Goal: Task Accomplishment & Management: Manage account settings

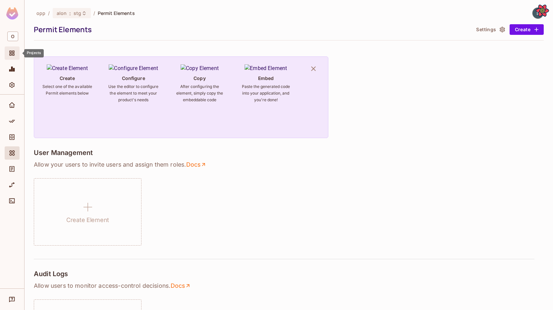
click at [13, 56] on span "Projects" at bounding box center [12, 53] width 8 height 8
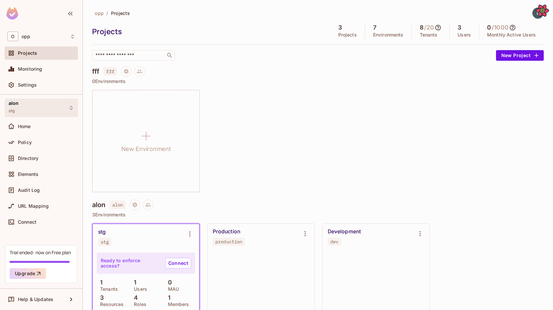
click at [29, 107] on div "alon stg" at bounding box center [41, 107] width 73 height 18
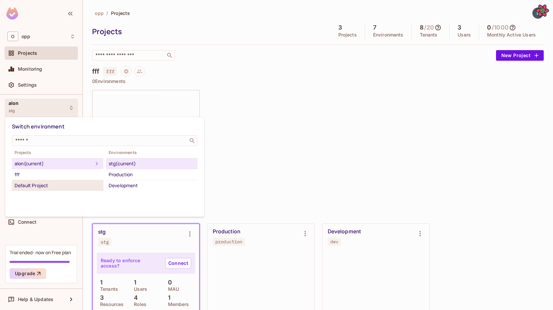
click at [75, 183] on div "Default Project" at bounding box center [58, 185] width 86 height 8
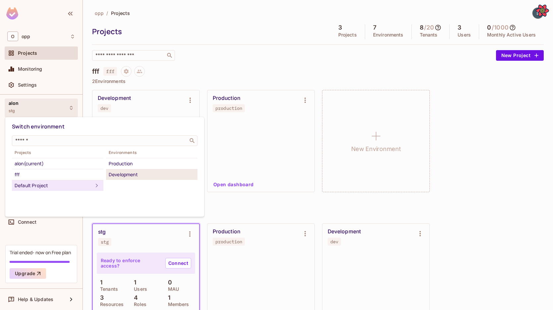
click at [119, 171] on div "Development" at bounding box center [152, 174] width 86 height 8
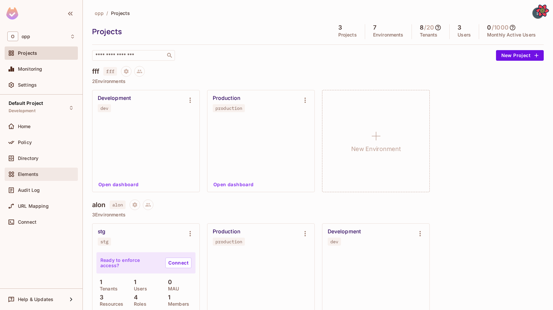
click at [38, 169] on div "Elements" at bounding box center [41, 173] width 73 height 13
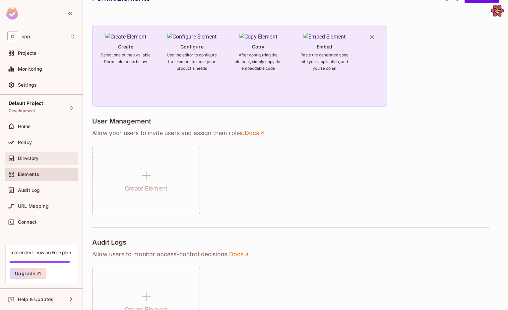
scroll to position [14, 0]
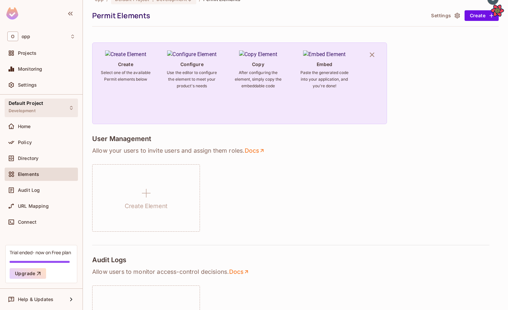
click at [62, 108] on div "Default Project Development" at bounding box center [41, 107] width 73 height 18
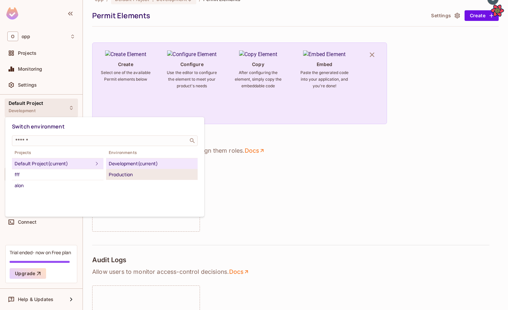
click at [142, 170] on li "Production" at bounding box center [151, 174] width 91 height 11
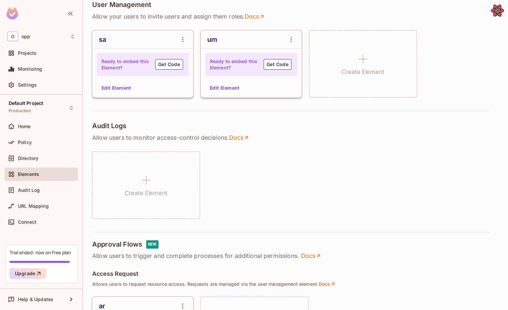
scroll to position [181, 0]
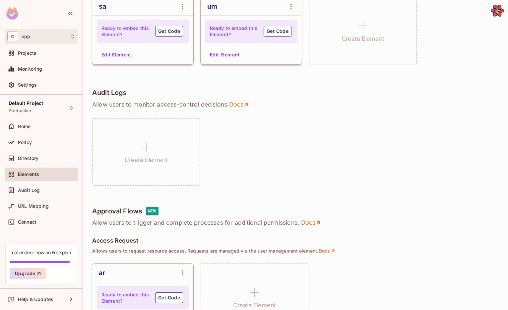
click at [23, 31] on div "O opp" at bounding box center [41, 36] width 68 height 10
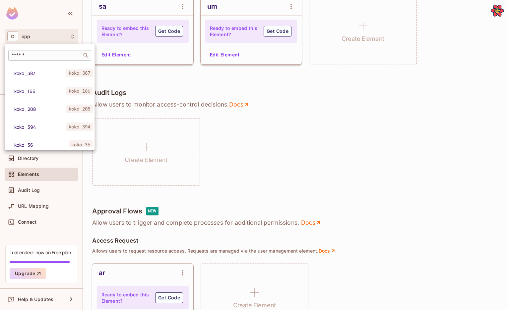
click at [35, 57] on input "text" at bounding box center [45, 55] width 70 height 7
type input "*"
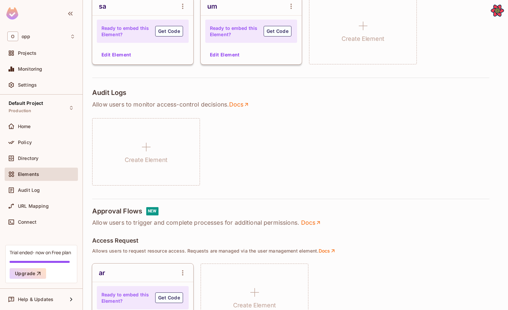
click at [264, 133] on div "Create Element" at bounding box center [295, 151] width 406 height 67
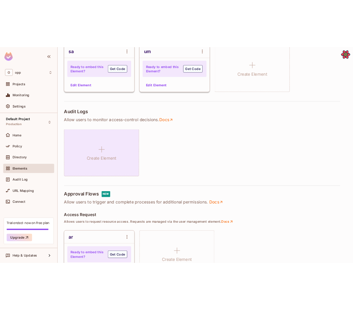
scroll to position [0, 0]
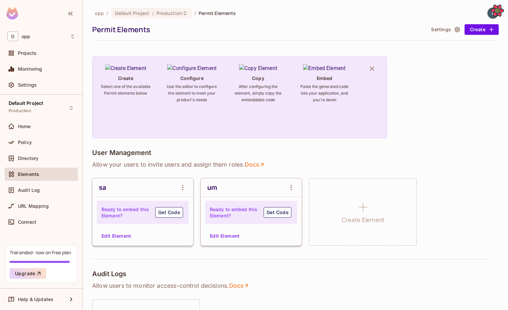
click at [490, 15] on img at bounding box center [492, 13] width 11 height 11
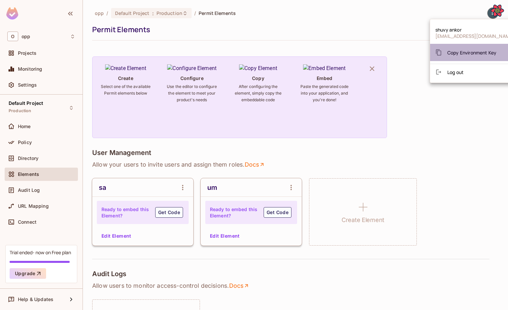
click at [471, 51] on span "Copy Environment Key" at bounding box center [471, 52] width 49 height 6
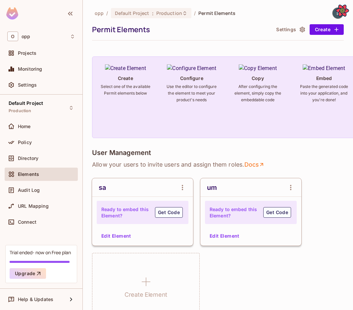
click at [333, 14] on img at bounding box center [338, 13] width 11 height 11
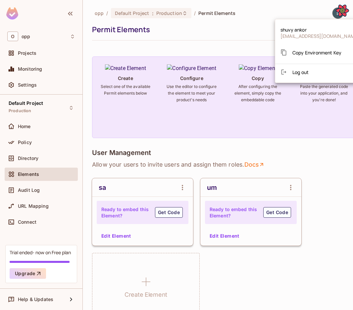
click at [238, 21] on div at bounding box center [176, 155] width 353 height 310
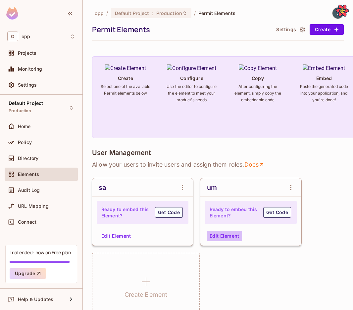
click at [218, 236] on button "Edit Element" at bounding box center [224, 235] width 35 height 11
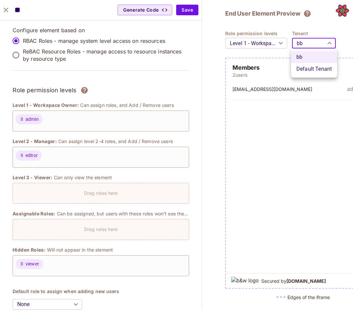
click at [301, 43] on body "O opp Projects Monitoring Settings Default Project Production Home Policy Direc…" at bounding box center [176, 155] width 353 height 310
click at [299, 69] on li "Default Tenant" at bounding box center [314, 69] width 46 height 12
type input "*******"
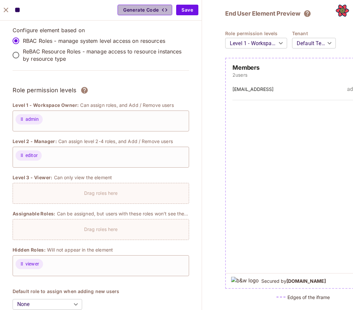
click at [156, 11] on button "Generate Code" at bounding box center [145, 10] width 55 height 11
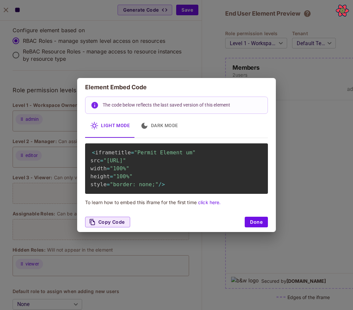
scroll to position [0, 2]
drag, startPoint x: 106, startPoint y: 160, endPoint x: 262, endPoint y: 169, distance: 156.0
click at [126, 163] on span ""[URL]"" at bounding box center [114, 160] width 23 height 6
copy span "[URL]""
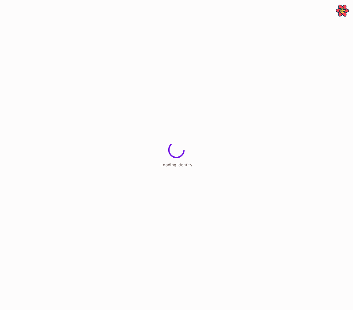
click at [353, 0] on html "**********" at bounding box center [176, 0] width 353 height 0
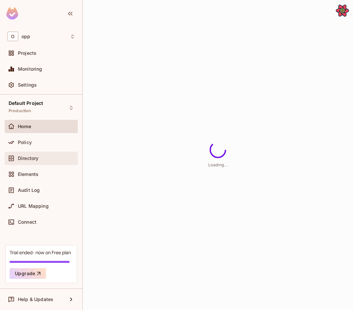
click at [28, 152] on div "Directory" at bounding box center [41, 157] width 73 height 13
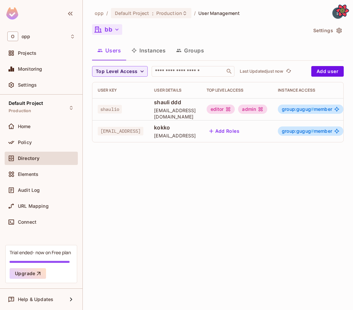
click at [116, 34] on button "bb" at bounding box center [107, 29] width 30 height 11
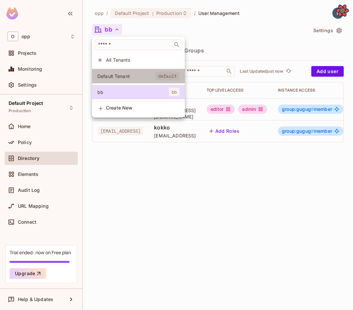
click at [115, 72] on li "Default Tenant default" at bounding box center [138, 76] width 93 height 14
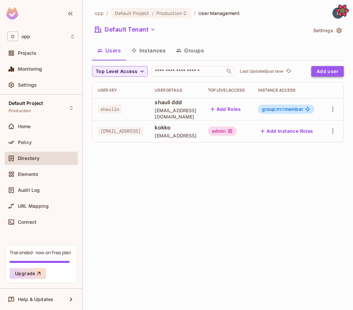
click at [323, 73] on button "Add user" at bounding box center [328, 71] width 32 height 11
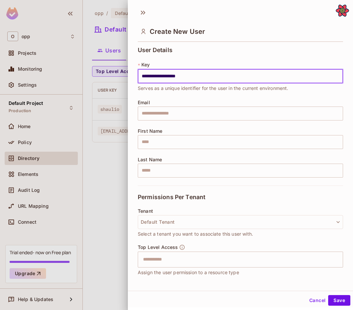
type input "**********"
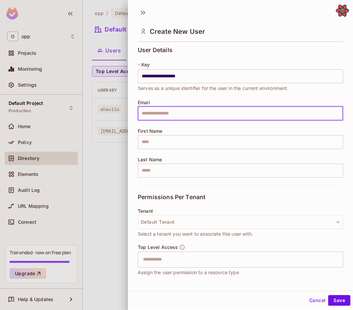
paste input "**********"
type input "**********"
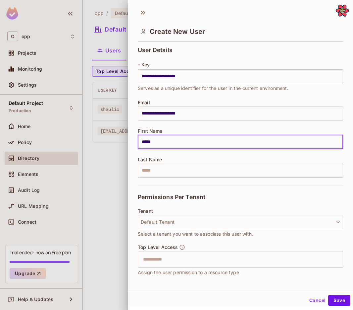
type input "*****"
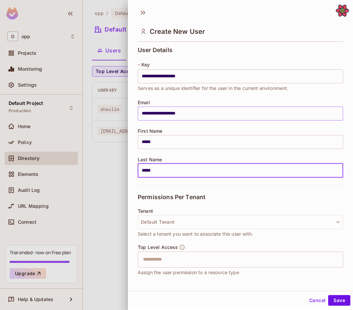
scroll to position [43, 0]
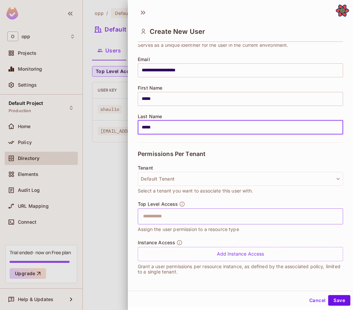
type input "*****"
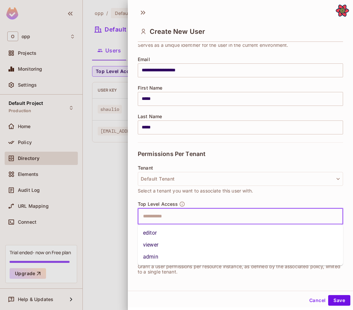
click at [209, 213] on input "text" at bounding box center [234, 215] width 191 height 13
click at [167, 252] on li "admin" at bounding box center [240, 257] width 205 height 12
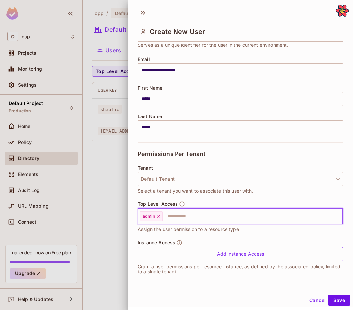
click at [214, 223] on div "admin ​" at bounding box center [240, 216] width 205 height 16
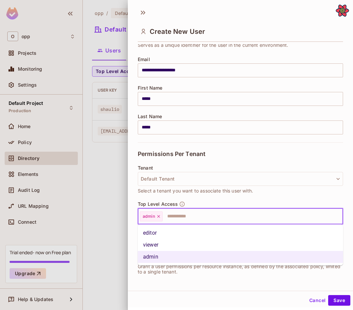
click at [202, 238] on li "editor" at bounding box center [240, 233] width 205 height 12
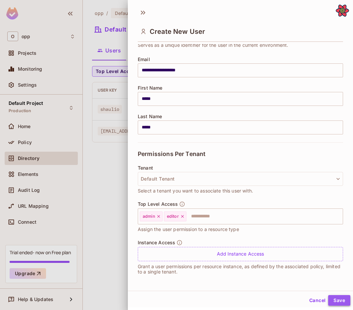
click at [345, 301] on button "Save" at bounding box center [339, 300] width 22 height 11
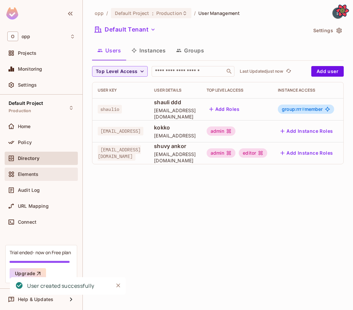
click at [44, 175] on div "Elements" at bounding box center [46, 173] width 57 height 5
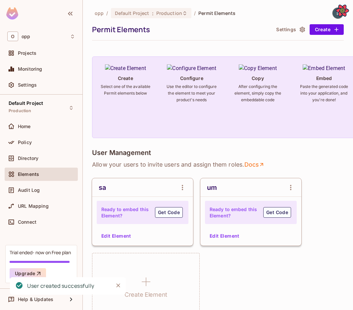
click at [228, 238] on button "Edit Element" at bounding box center [224, 235] width 35 height 11
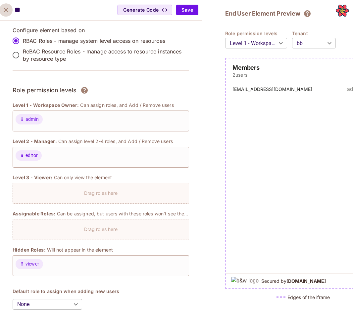
click at [7, 8] on icon "close" at bounding box center [6, 10] width 5 height 5
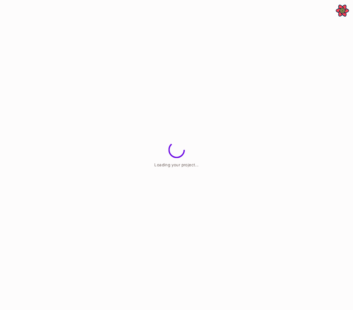
click at [350, 0] on html "**********" at bounding box center [176, 0] width 353 height 0
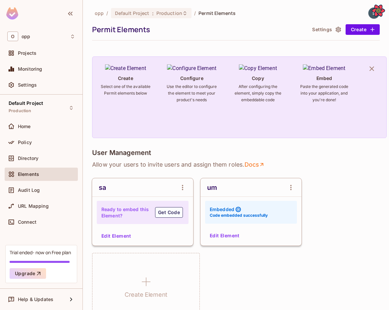
click at [228, 238] on button "Edit Element" at bounding box center [224, 235] width 35 height 11
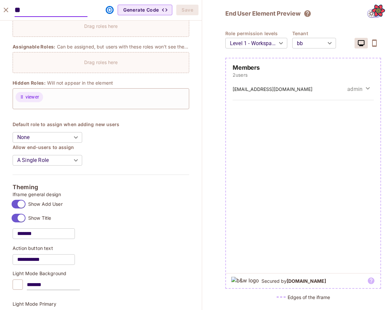
scroll to position [179, 0]
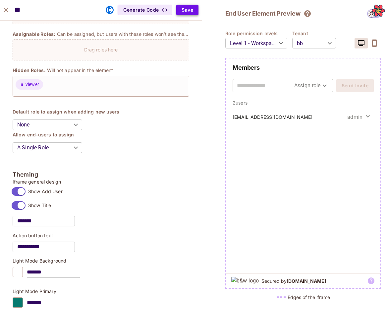
click at [189, 11] on button "Save" at bounding box center [187, 10] width 22 height 11
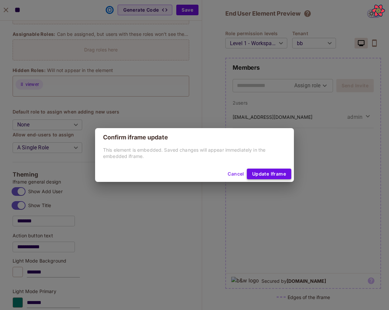
click at [274, 172] on button "Update Iframe" at bounding box center [269, 173] width 44 height 11
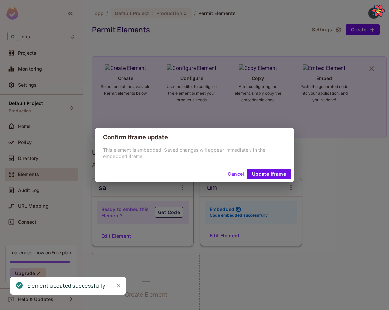
scroll to position [190, 0]
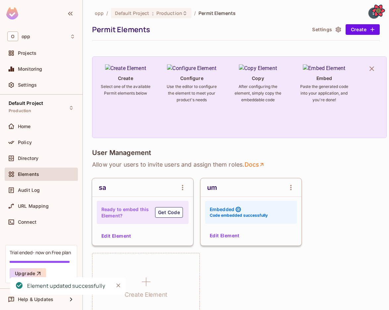
click at [238, 234] on button "Edit Element" at bounding box center [224, 235] width 35 height 11
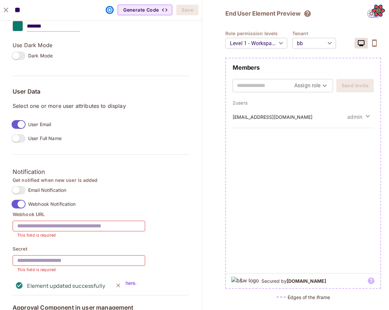
scroll to position [477, 0]
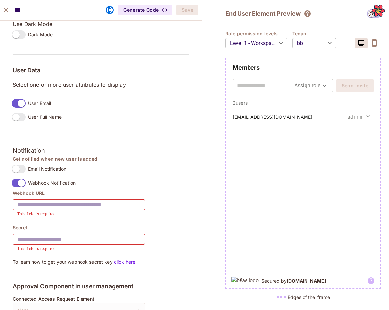
click at [57, 209] on input "text" at bounding box center [79, 204] width 133 height 19
paste input "**********"
type input "**********"
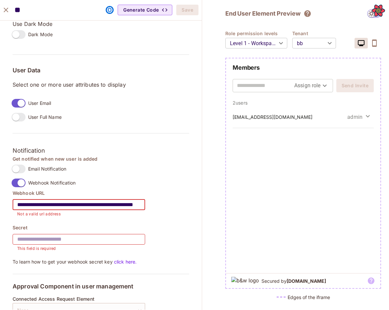
click at [54, 240] on input "text" at bounding box center [79, 239] width 133 height 19
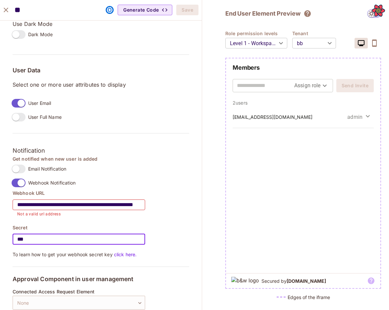
scroll to position [498, 0]
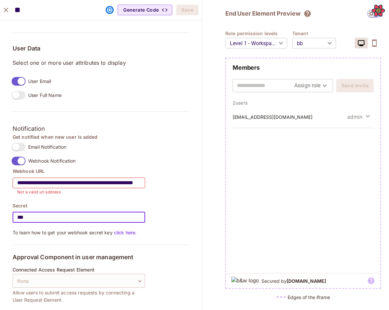
type input "***"
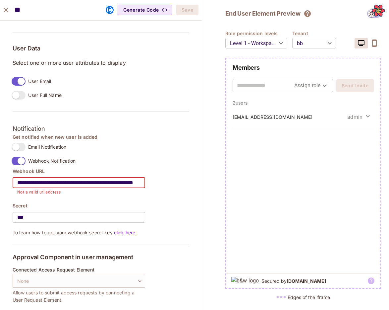
drag, startPoint x: 28, startPoint y: 182, endPoint x: 0, endPoint y: 177, distance: 27.9
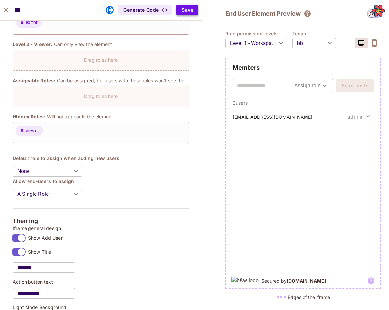
scroll to position [104, 0]
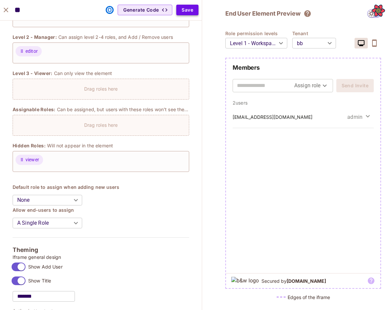
type input "**********"
click at [190, 13] on button "Save" at bounding box center [187, 10] width 22 height 11
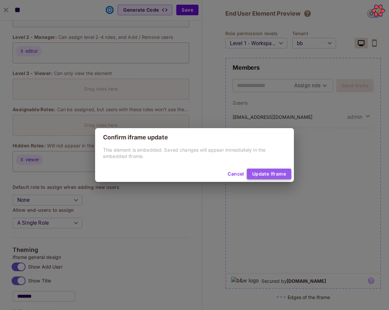
click at [269, 178] on button "Update Iframe" at bounding box center [269, 173] width 44 height 11
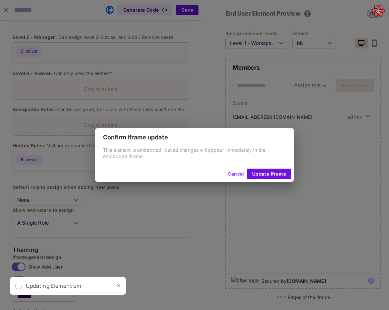
scroll to position [115, 0]
